Goal: Information Seeking & Learning: Learn about a topic

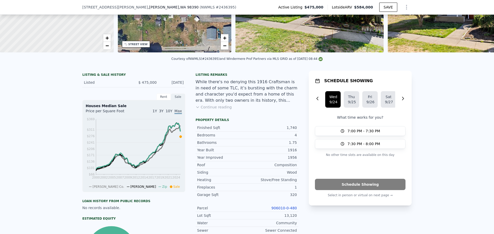
scroll to position [50, 0]
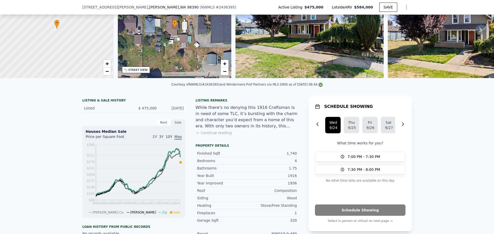
click at [220, 136] on button "Continue reading" at bounding box center [214, 132] width 36 height 5
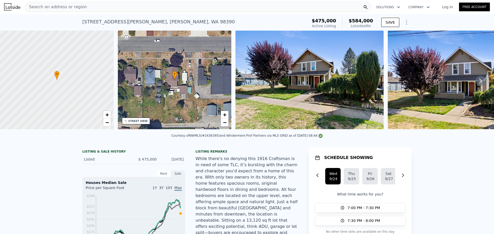
scroll to position [0, 0]
click at [108, 116] on span "+" at bounding box center [106, 115] width 3 height 6
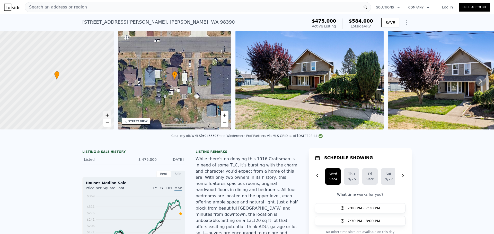
click at [108, 116] on span "+" at bounding box center [106, 115] width 3 height 6
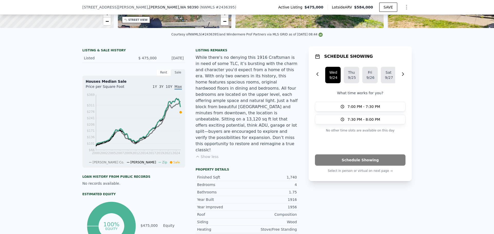
scroll to position [101, 0]
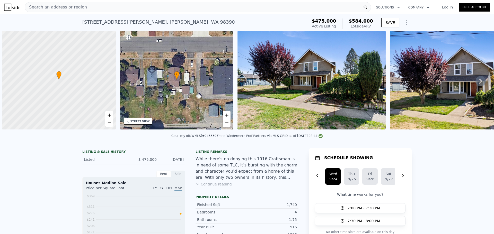
scroll to position [0, 2]
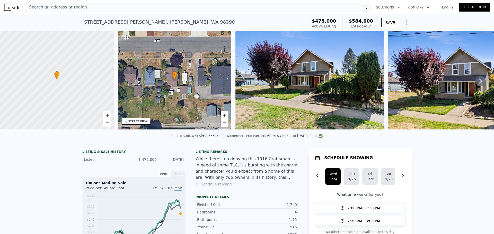
click at [52, 10] on span "Search an address or region" at bounding box center [56, 7] width 62 height 6
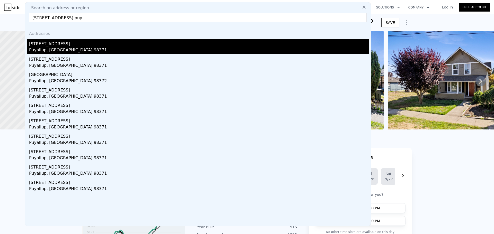
type input "[STREET_ADDRESS] puy"
click at [38, 52] on div "Puyallup, [GEOGRAPHIC_DATA] 98371" at bounding box center [199, 50] width 340 height 7
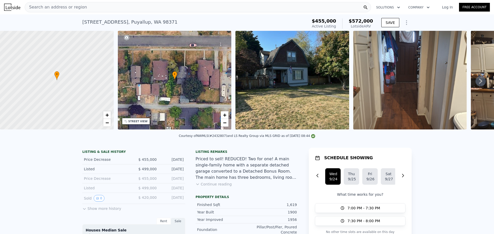
click at [215, 187] on button "Continue reading" at bounding box center [214, 184] width 36 height 5
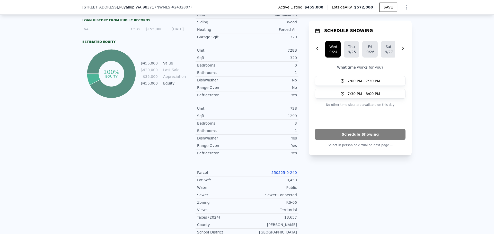
scroll to position [307, 0]
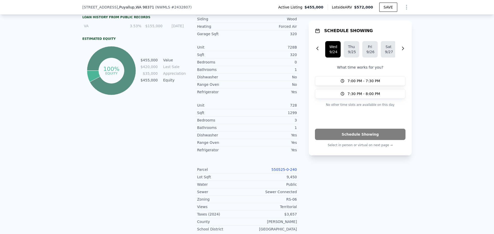
click at [290, 168] on link "550525-0-240" at bounding box center [283, 170] width 25 height 4
drag, startPoint x: 270, startPoint y: 149, endPoint x: 297, endPoint y: 149, distance: 26.8
click at [297, 149] on div "LISTING & SALE HISTORY Price Decrease $ 455,000 [DATE] Listed $ 499,000 [DATE] …" at bounding box center [246, 88] width 329 height 499
copy link "550525-0-240"
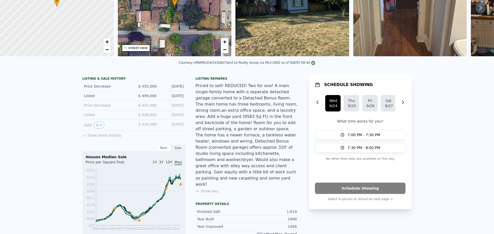
scroll to position [2, 0]
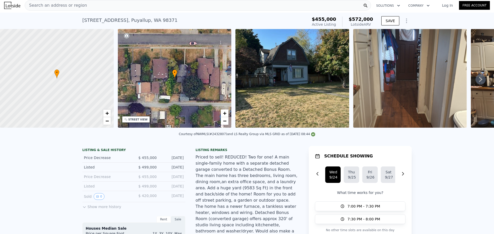
type input "3"
type input "1"
type input "2"
type input "960"
type input "1714"
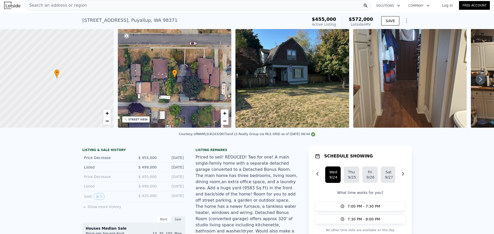
type input "5600"
type input "12375"
type input "$ 508,000"
type input "-$ 16,610"
